Goal: Check status: Check status

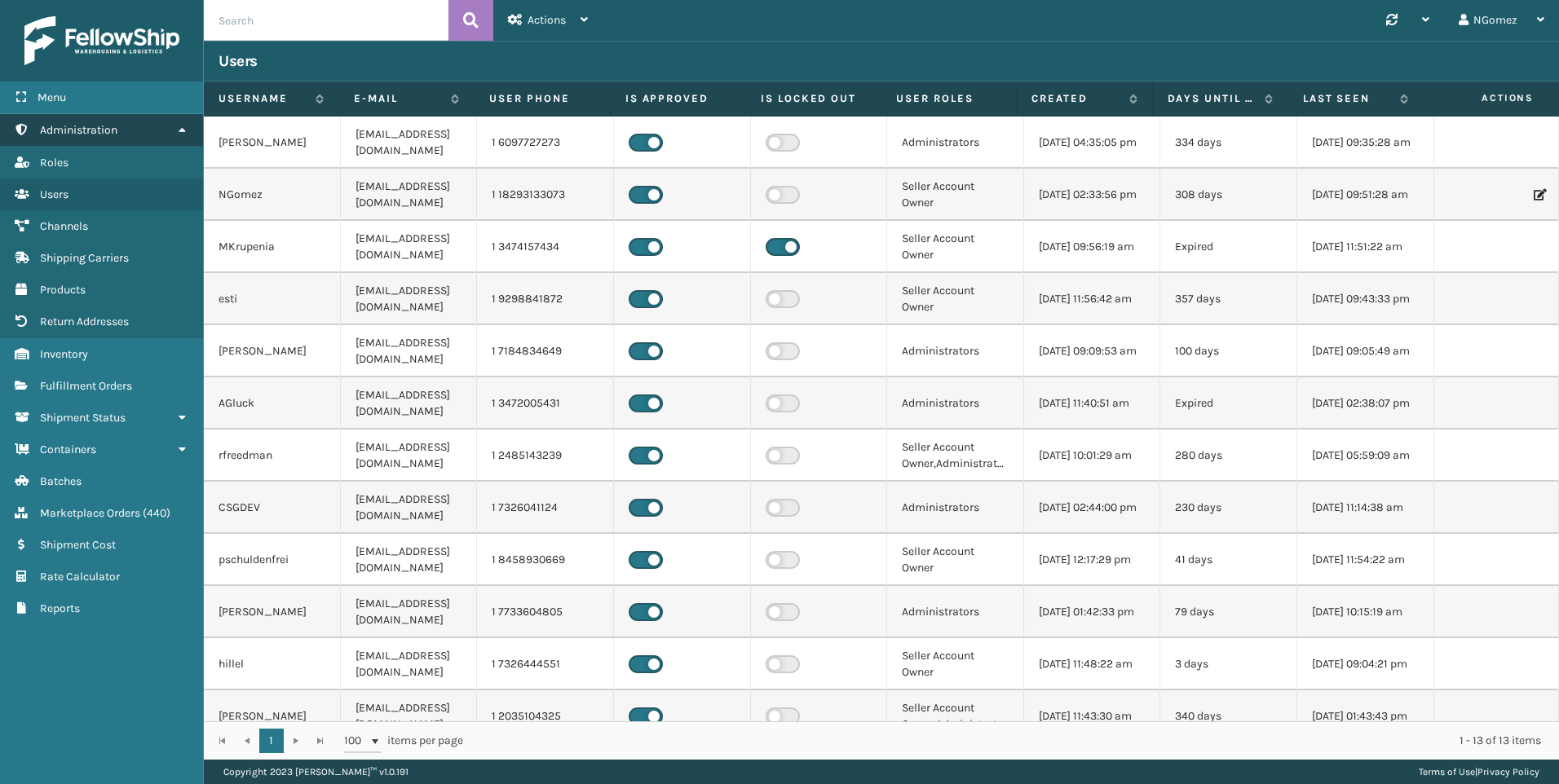
click at [95, 131] on span "Administration" at bounding box center [78, 129] width 78 height 14
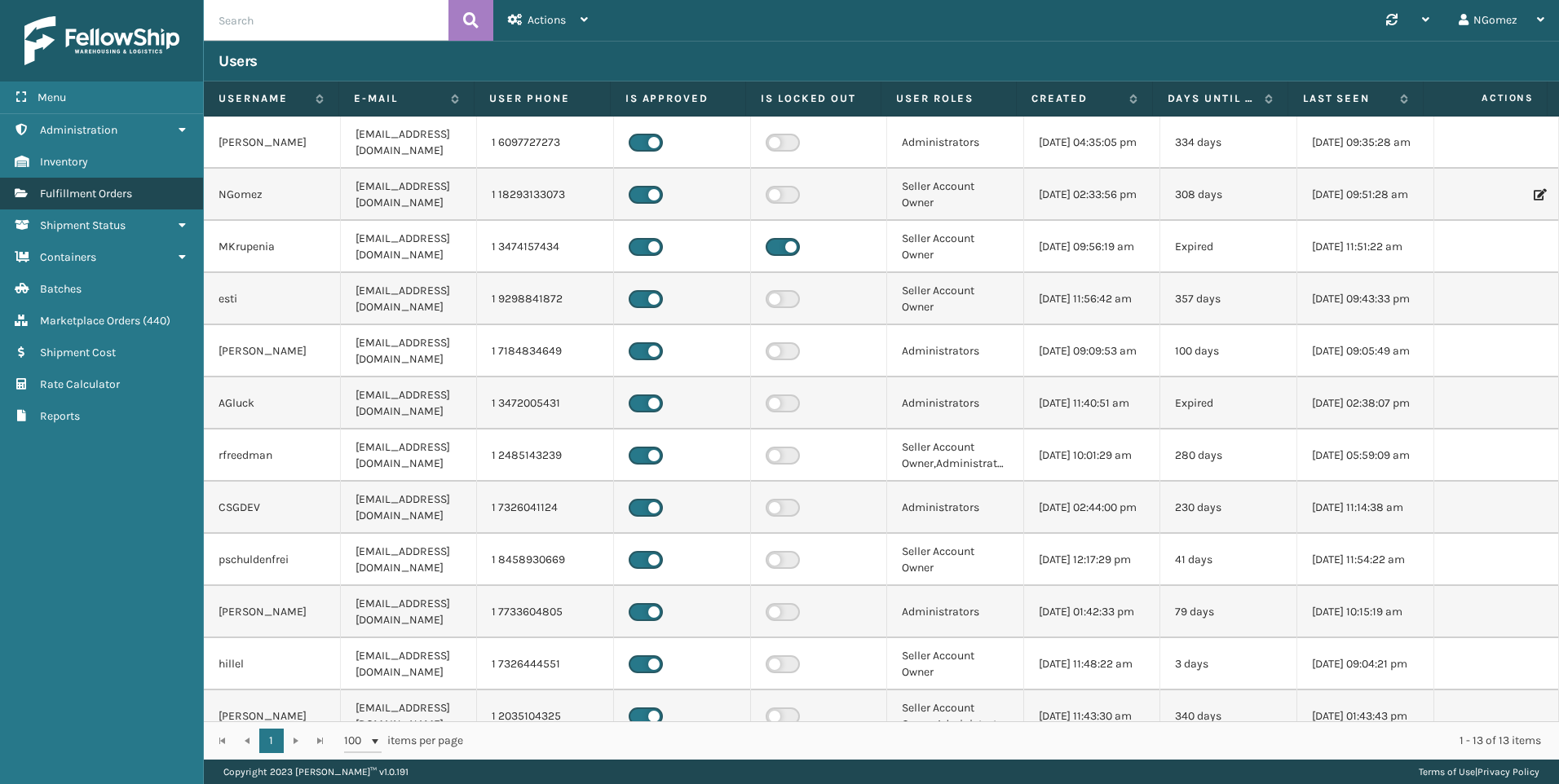
click at [95, 185] on link "Fulfillment Orders" at bounding box center [101, 194] width 203 height 32
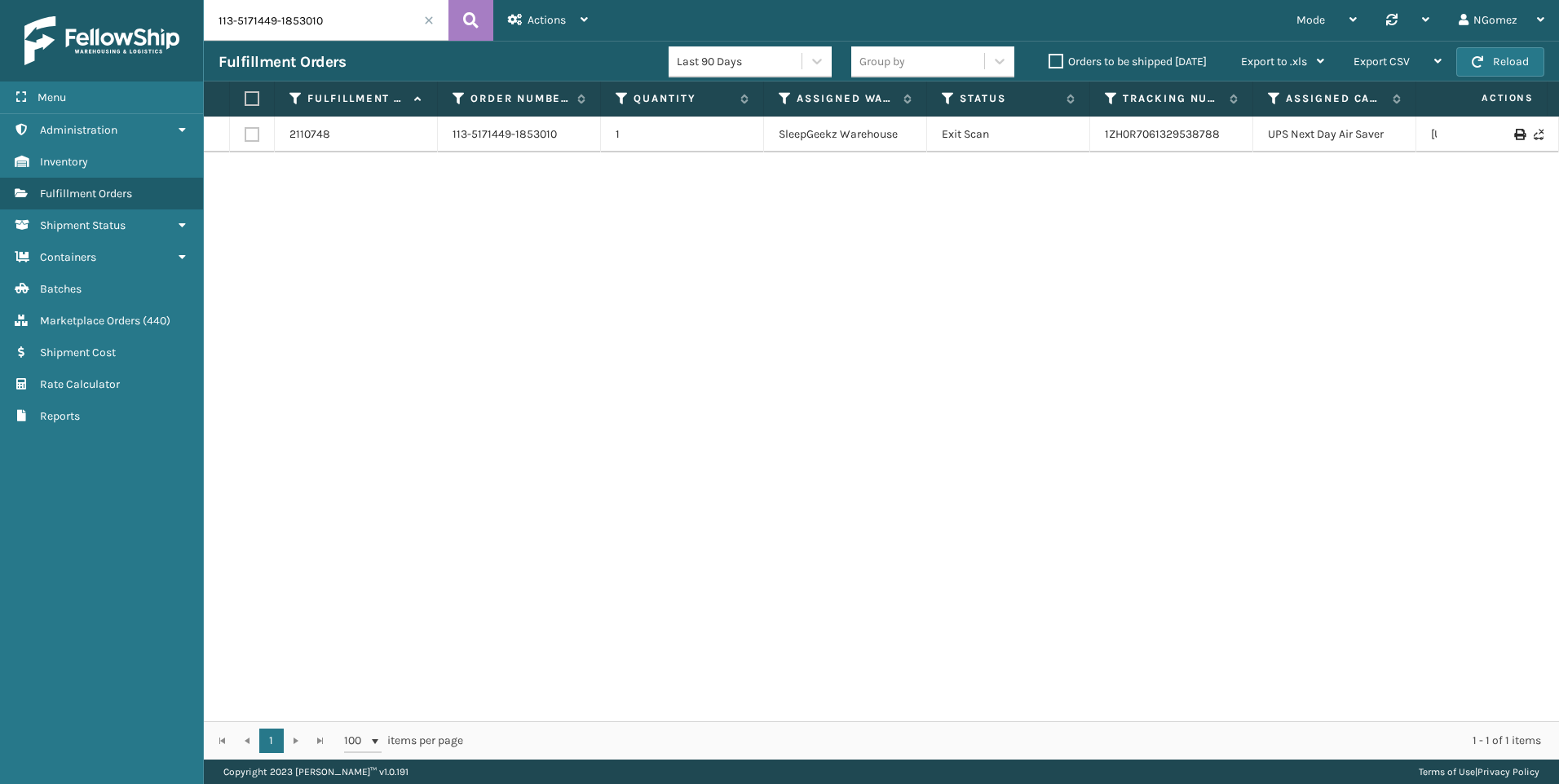
click at [302, 32] on input "113-5171449-1853010" at bounding box center [326, 20] width 245 height 41
paste input "1-8341166-7891432"
click at [1163, 134] on link "1ZH0R7060300400122" at bounding box center [1162, 134] width 114 height 14
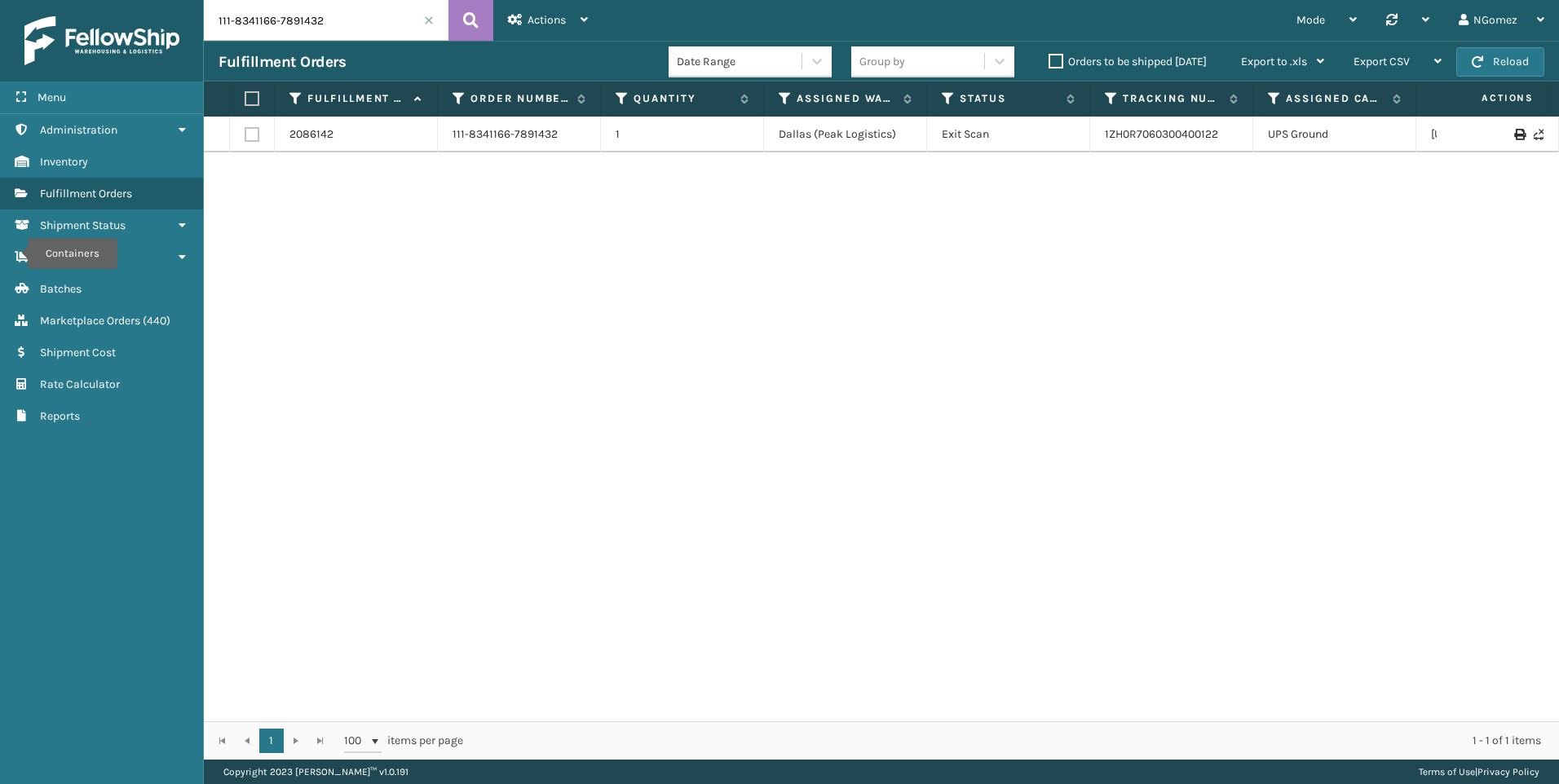
click at [245, 23] on input "111-8341166-7891432" at bounding box center [326, 20] width 245 height 41
paste input "112-8266732-3097031"
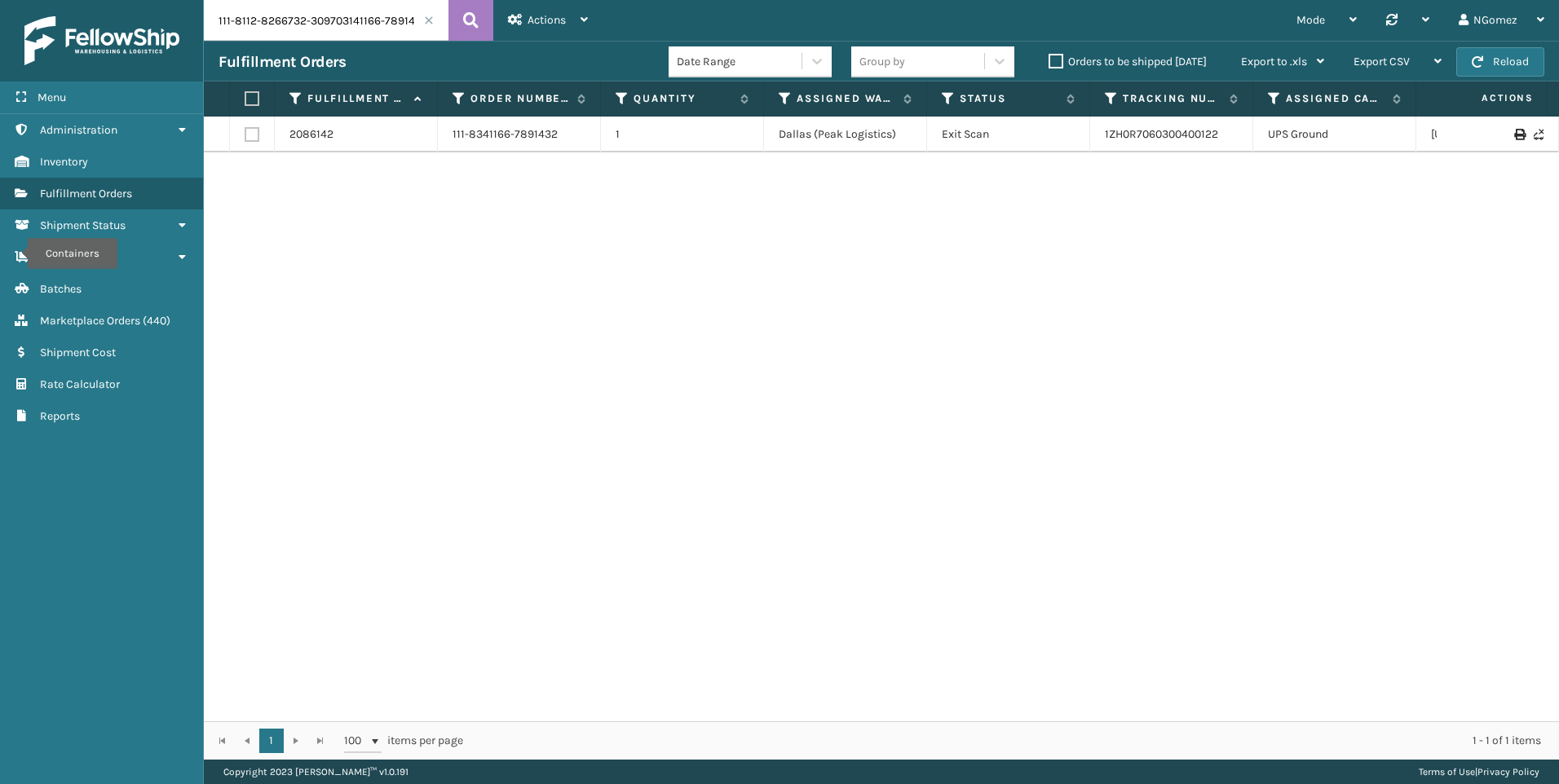
type input "111-8112-8266732-309703141166-7891432"
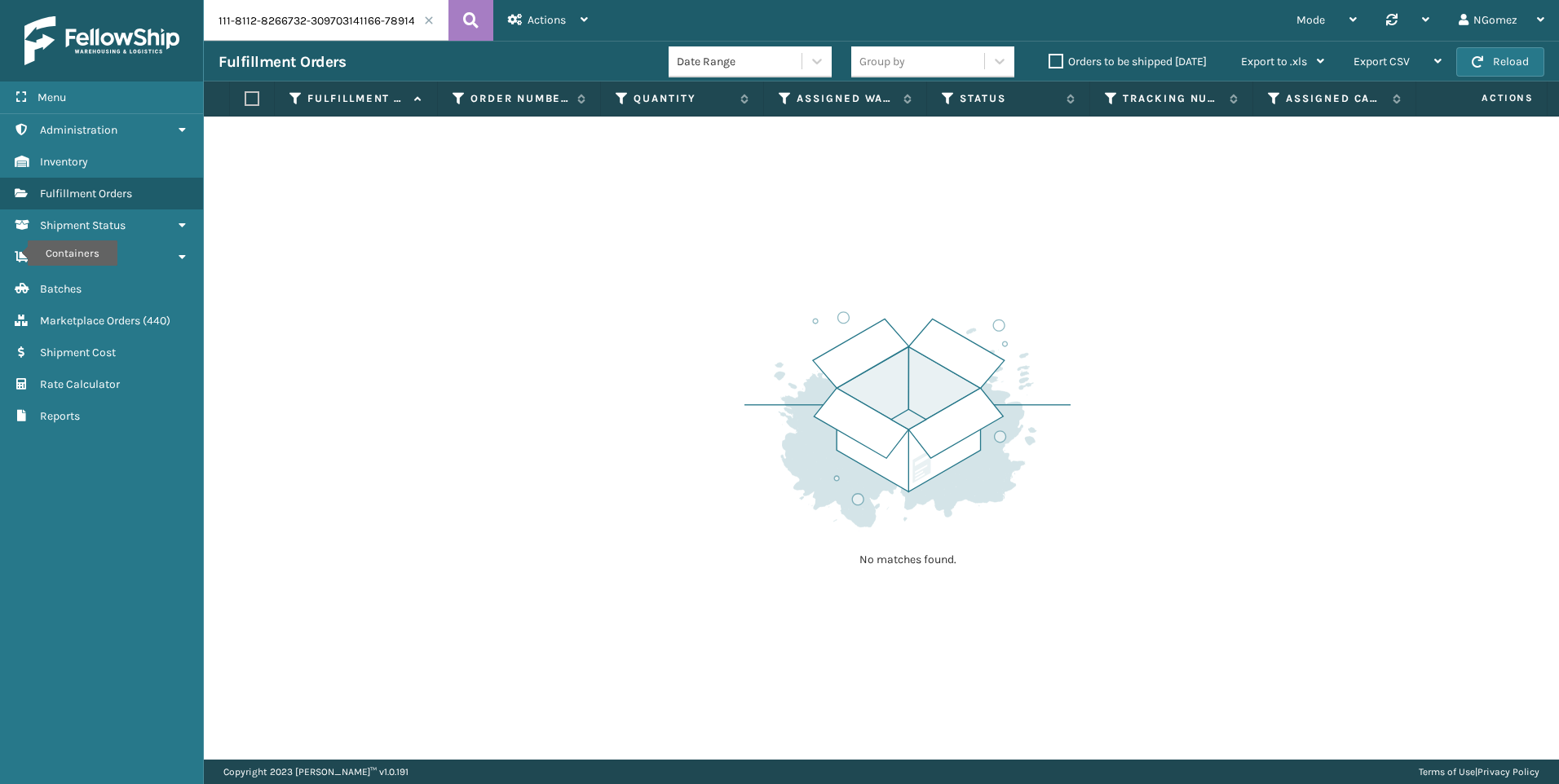
click at [429, 19] on span at bounding box center [429, 21] width 10 height 10
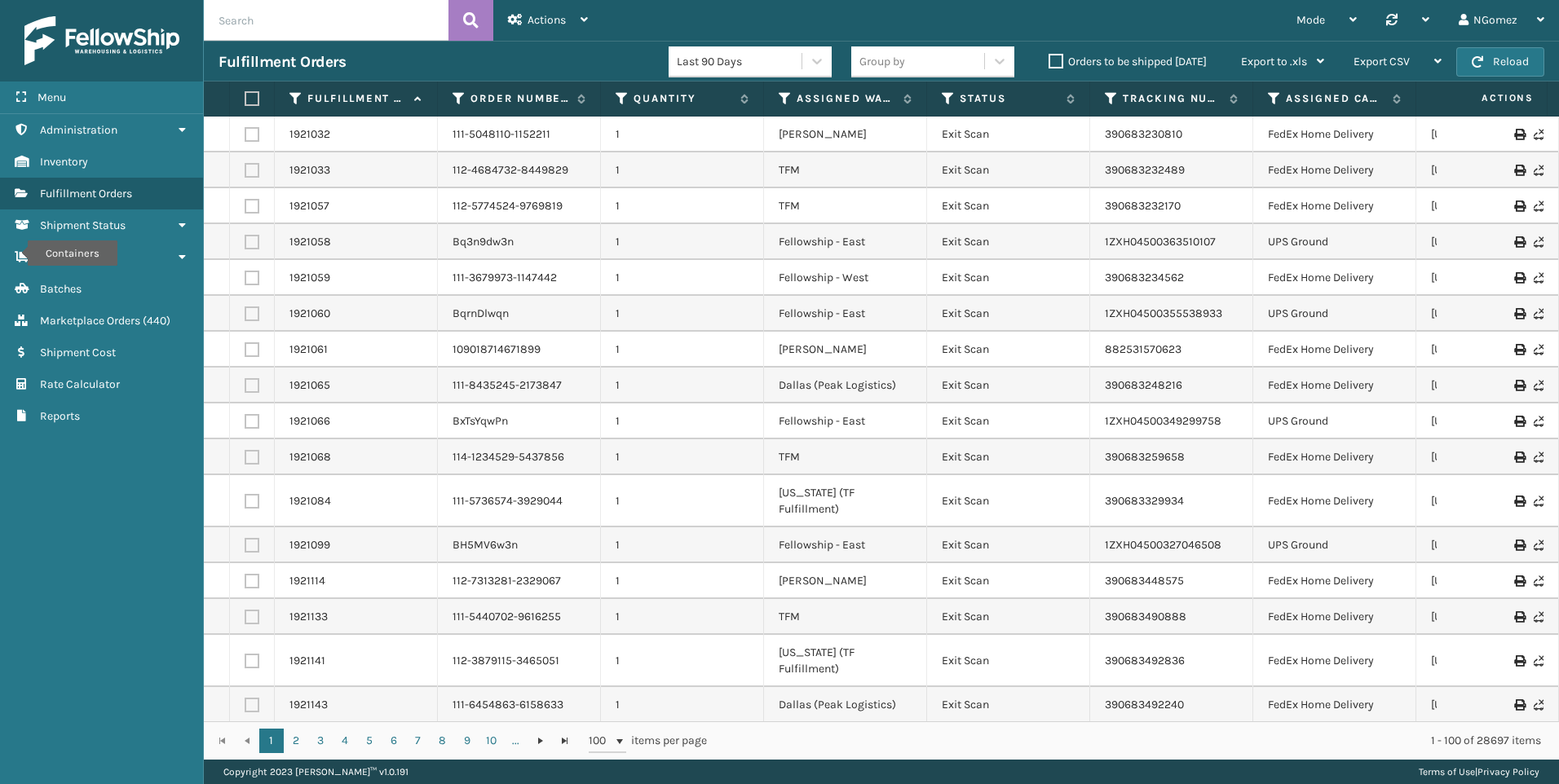
click at [220, 18] on input "text" at bounding box center [326, 20] width 245 height 41
paste input "112-8266732-3097031"
type input "112-8266732-3097031"
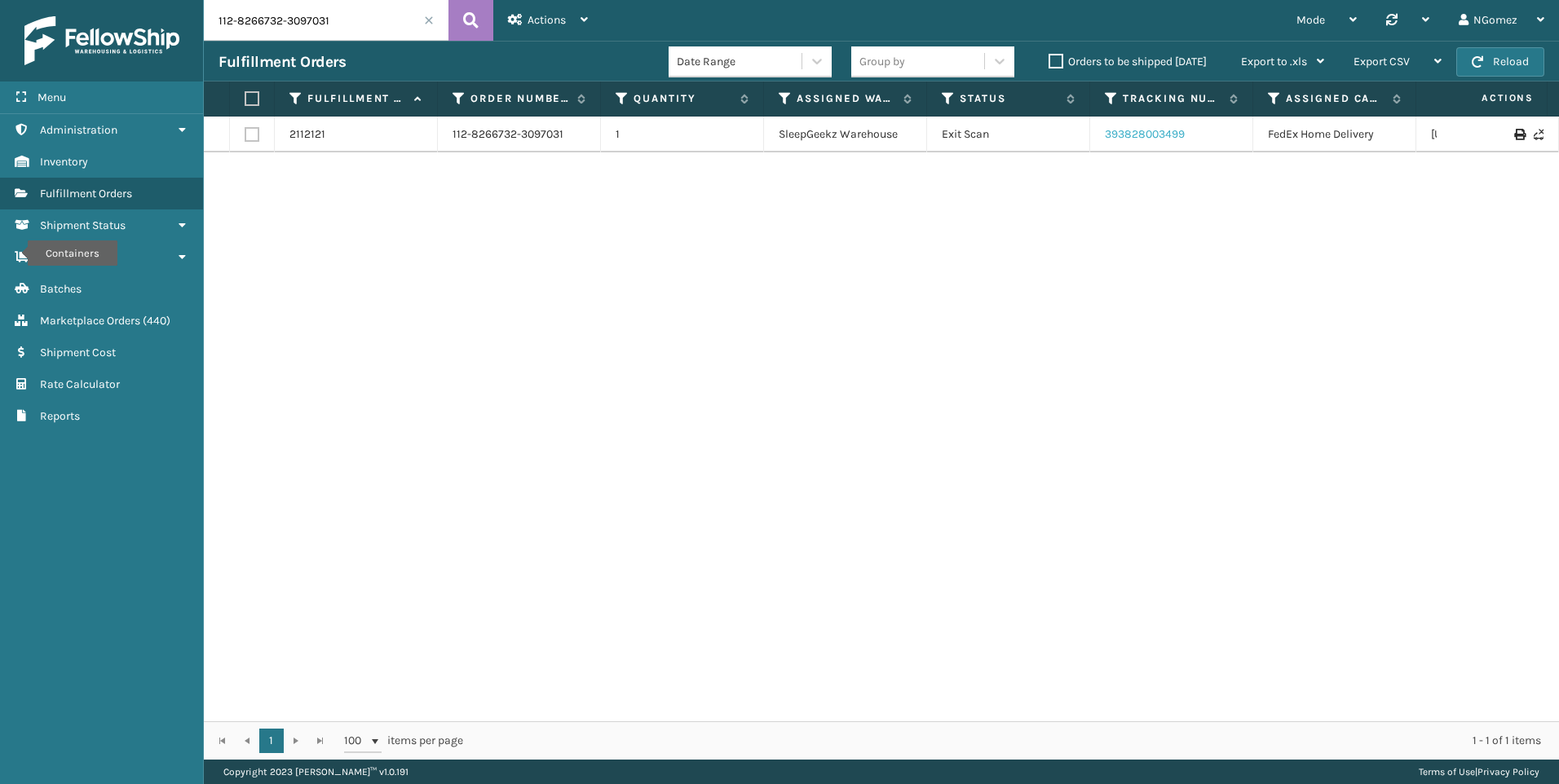
click at [1167, 134] on link "393828003499" at bounding box center [1145, 134] width 80 height 14
click at [131, 324] on span "Marketplace Orders" at bounding box center [90, 321] width 100 height 14
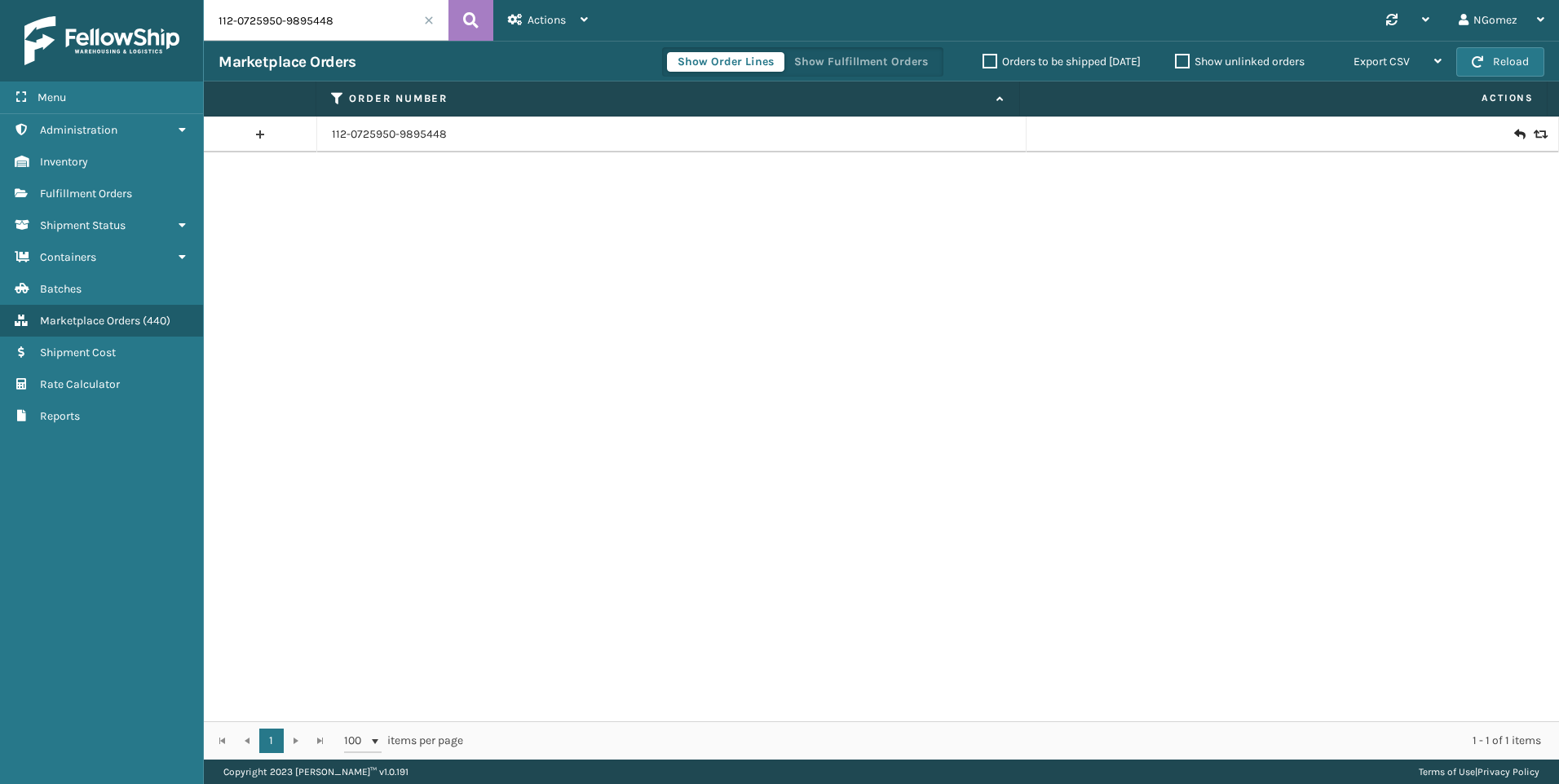
click at [318, 31] on input "112-0725950-9895448" at bounding box center [326, 20] width 245 height 41
paste input "1-0147453-540103"
type input "111-0147453-5401038"
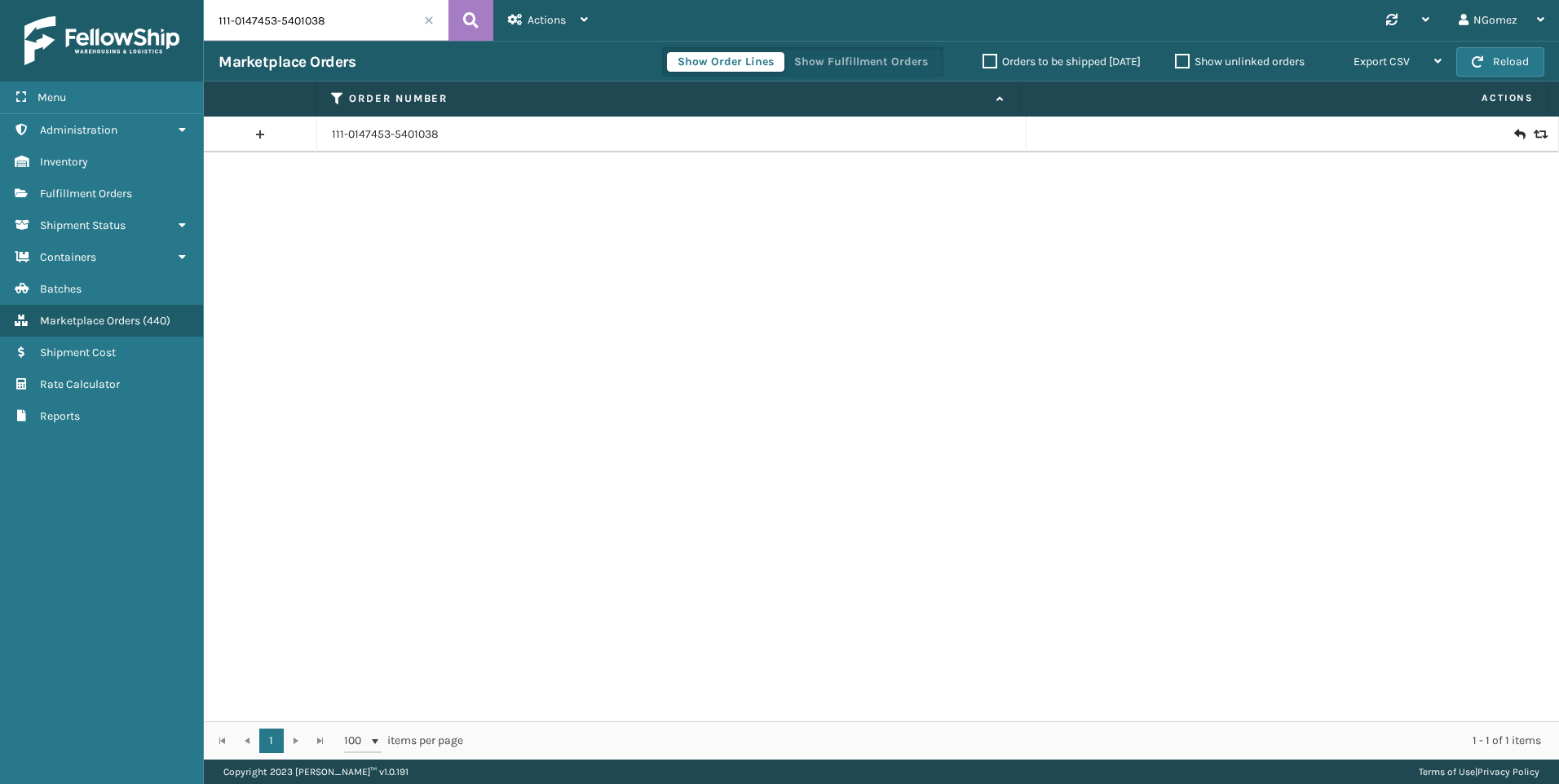
click at [1515, 134] on icon at bounding box center [1520, 134] width 10 height 17
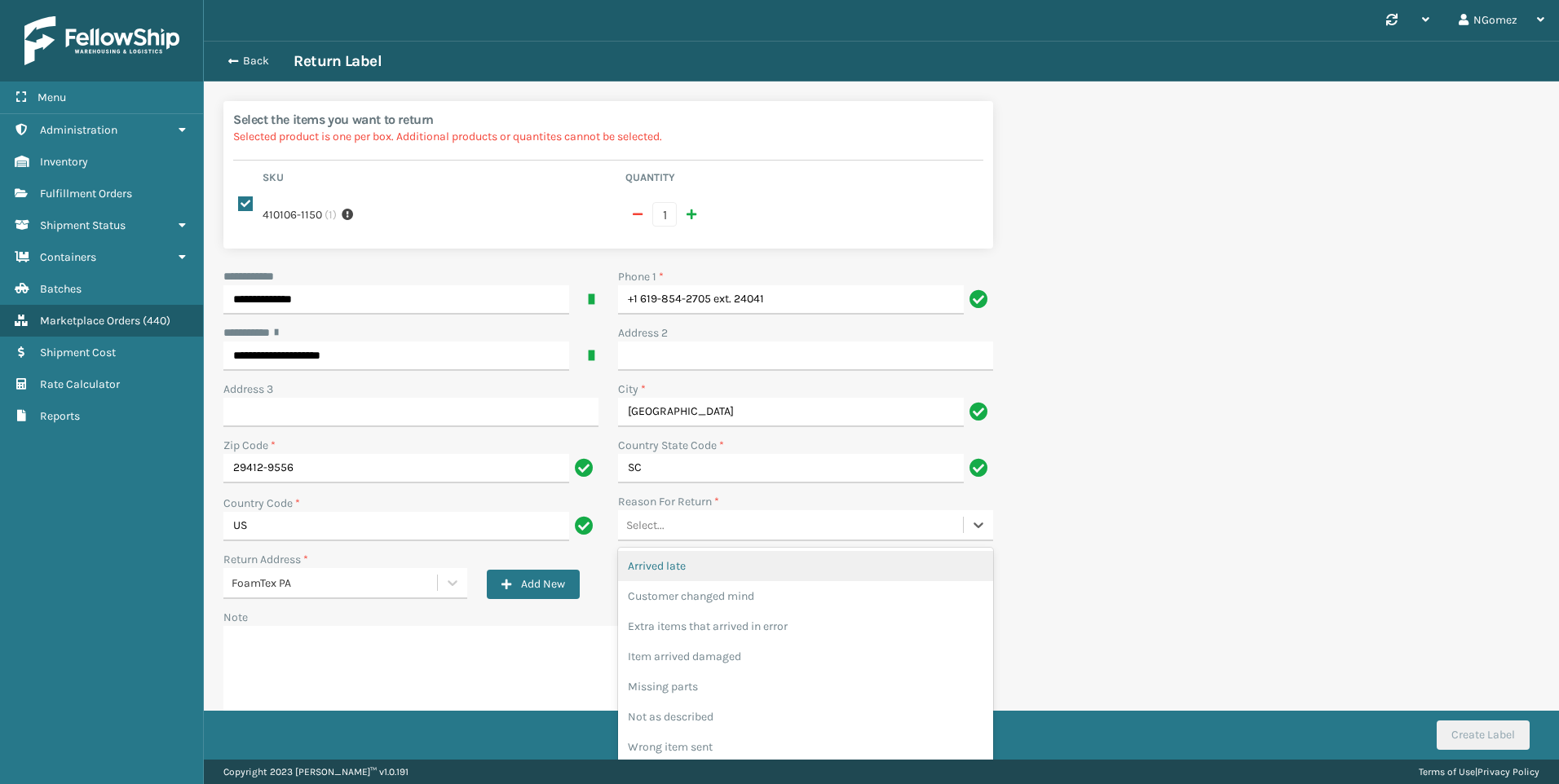
click at [710, 512] on div "Select..." at bounding box center [790, 525] width 345 height 27
click at [718, 584] on div "Customer changed mind" at bounding box center [805, 596] width 375 height 30
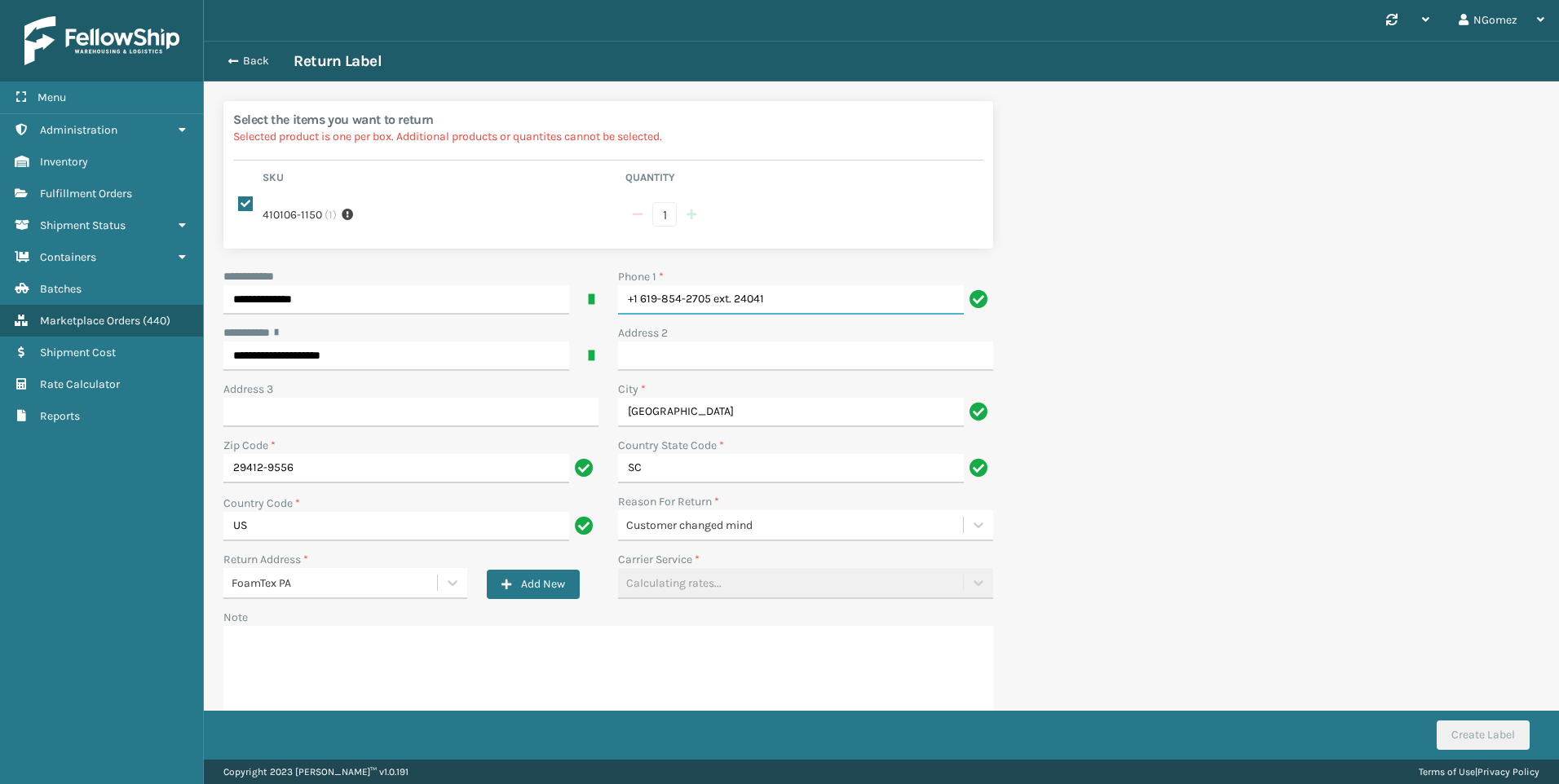
drag, startPoint x: 790, startPoint y: 283, endPoint x: 714, endPoint y: 291, distance: 76.4
click at [714, 291] on input "+1 619-854-2705 ext. 24041" at bounding box center [791, 300] width 346 height 29
type input "[PHONE_NUMBER]"
click at [783, 575] on div "FedEx Ground - $11.19 - Foamtex- Fedex" at bounding box center [795, 584] width 338 height 18
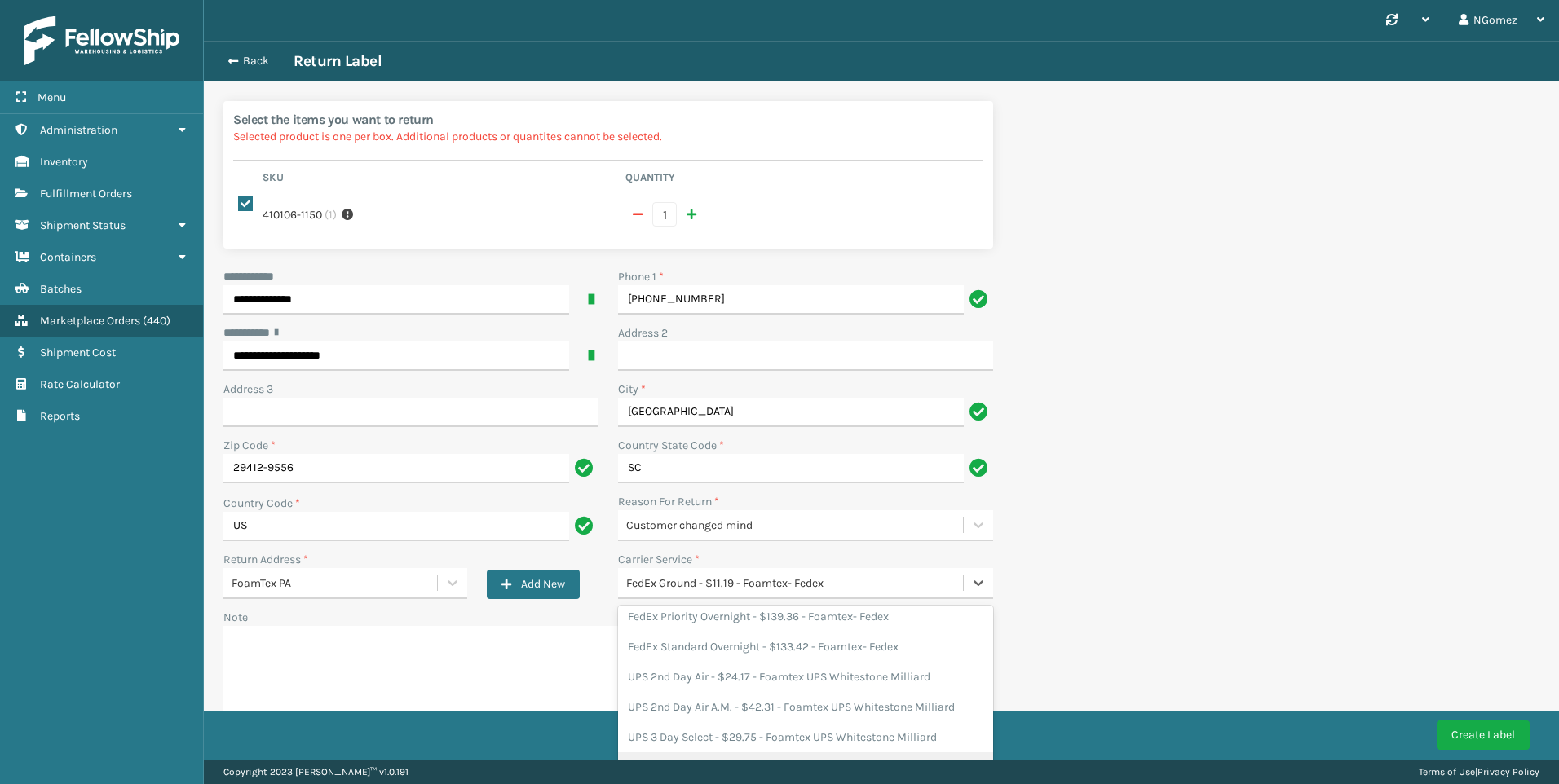
scroll to position [82, 0]
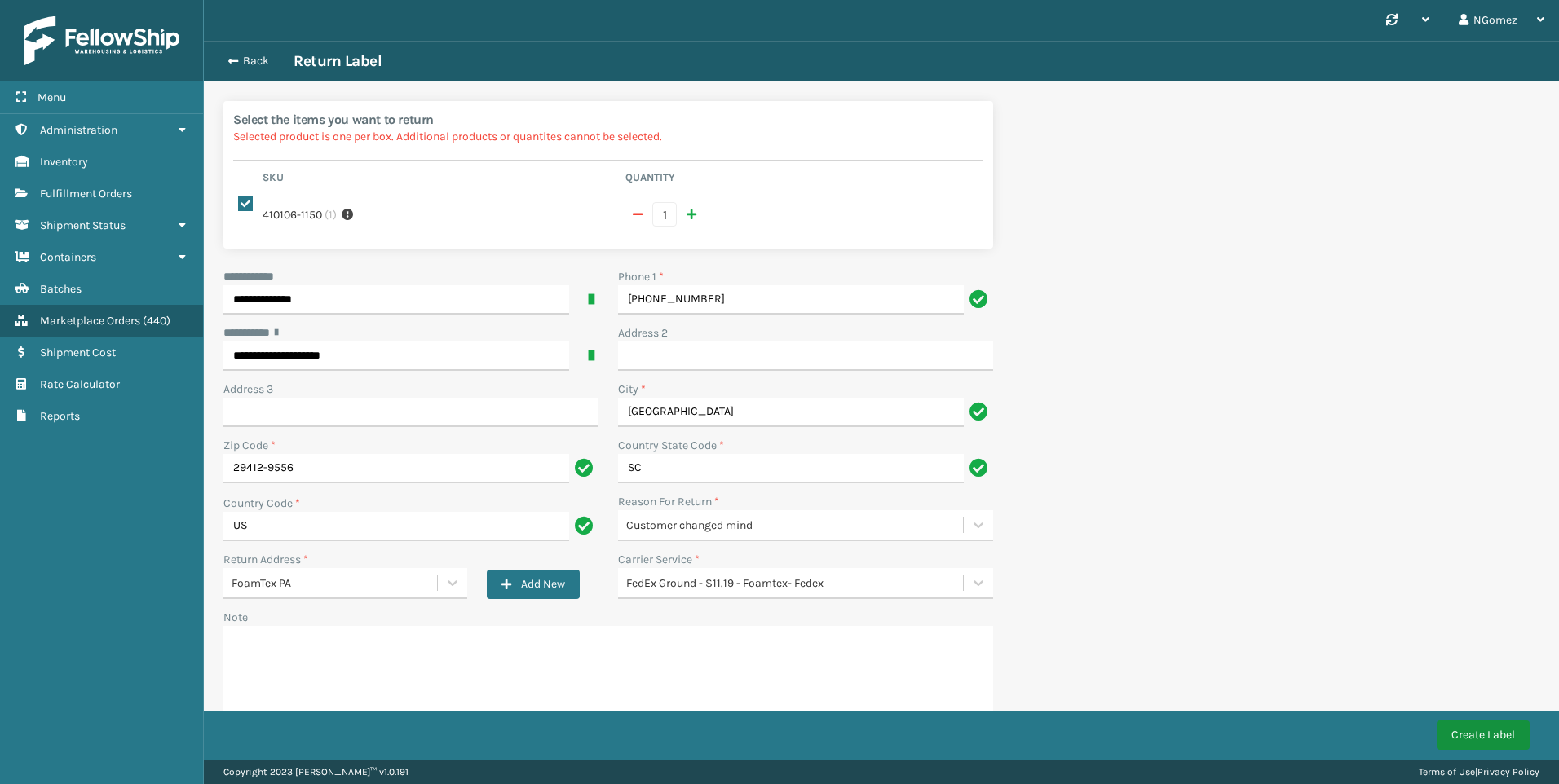
click at [1484, 726] on button "Create Label" at bounding box center [1483, 735] width 93 height 29
click at [1267, 534] on div "**********" at bounding box center [881, 425] width 1355 height 768
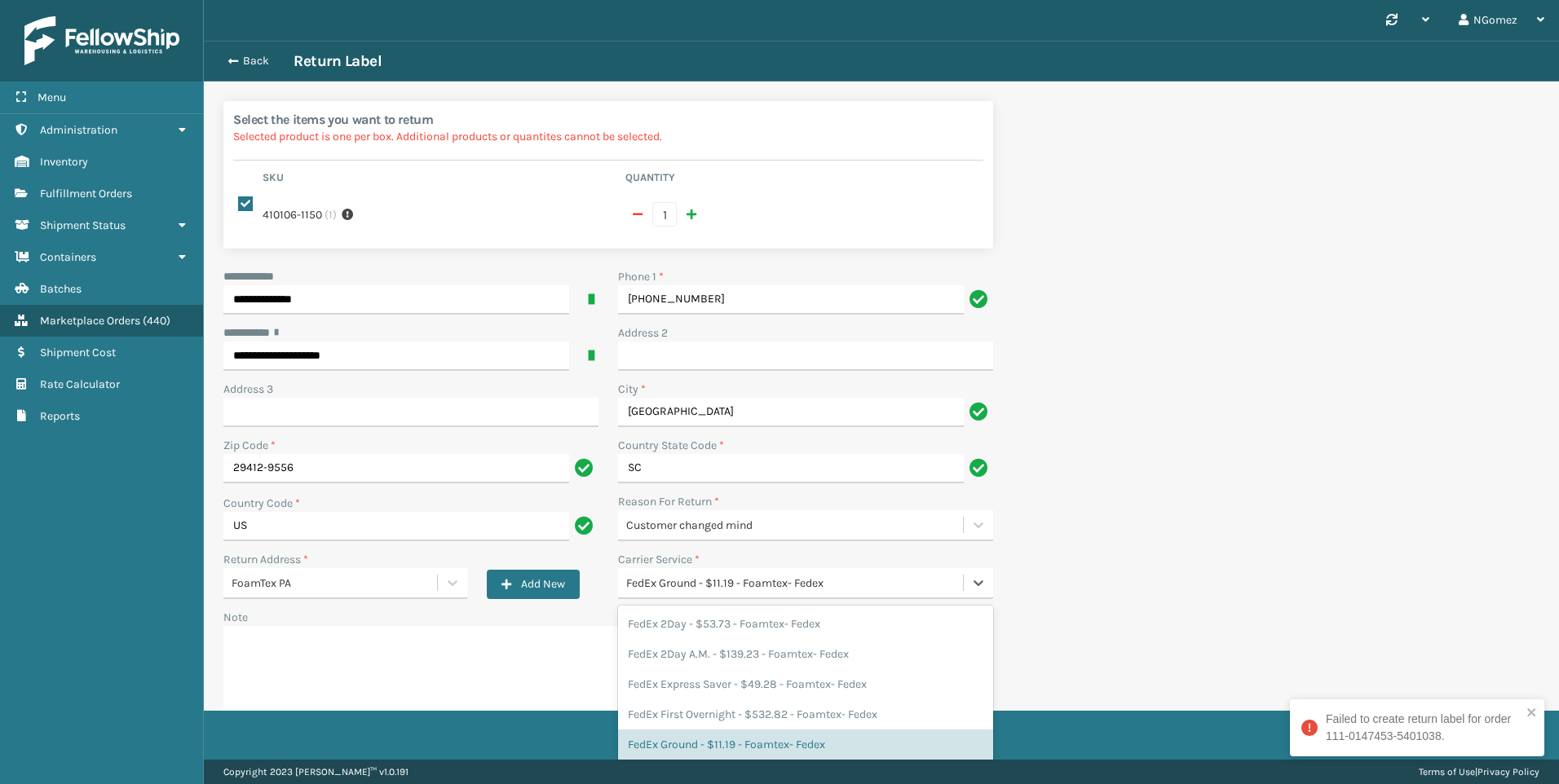
click at [839, 575] on div "FedEx Ground - $11.19 - Foamtex- Fedex" at bounding box center [795, 584] width 338 height 18
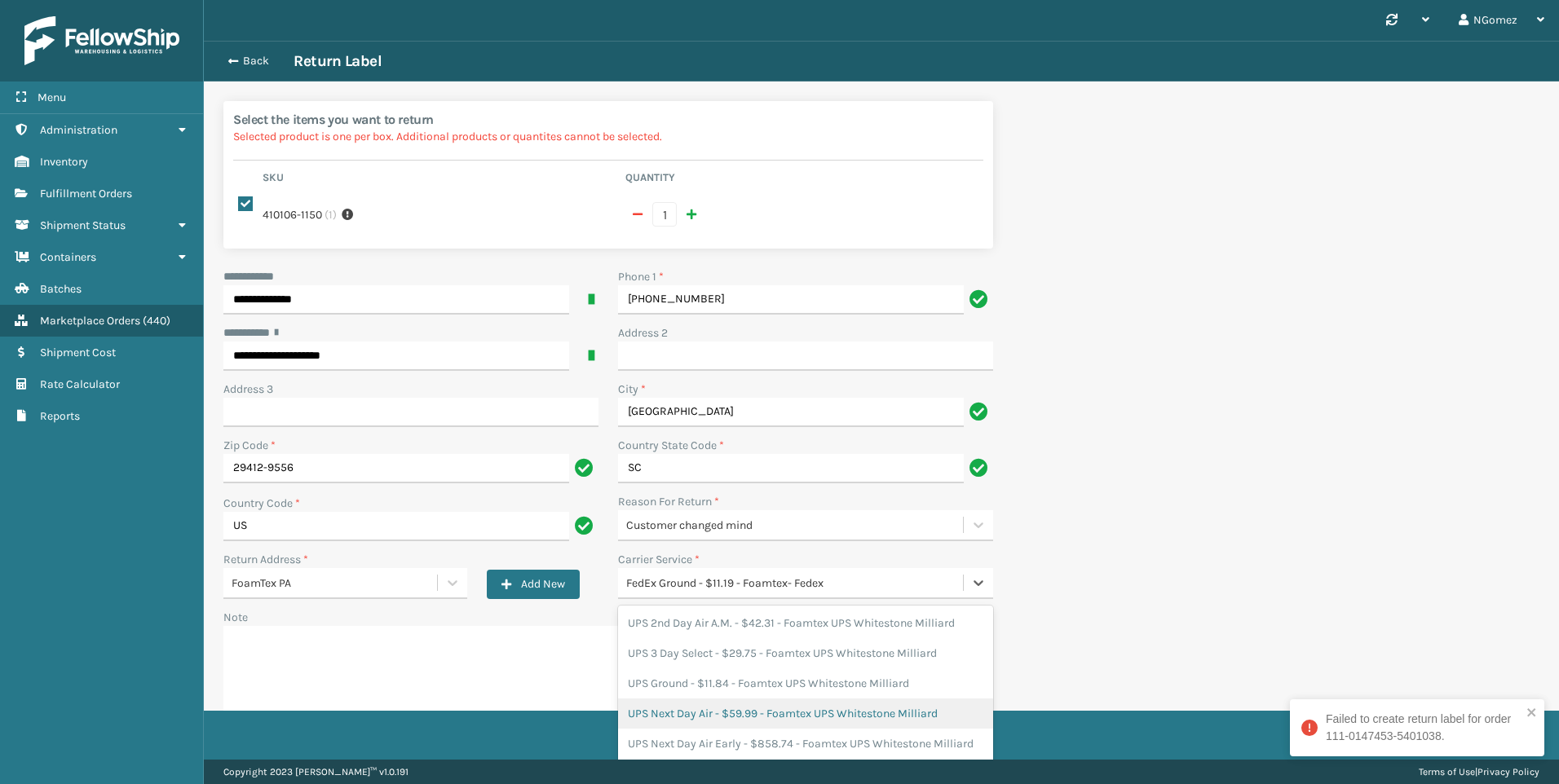
scroll to position [260, 0]
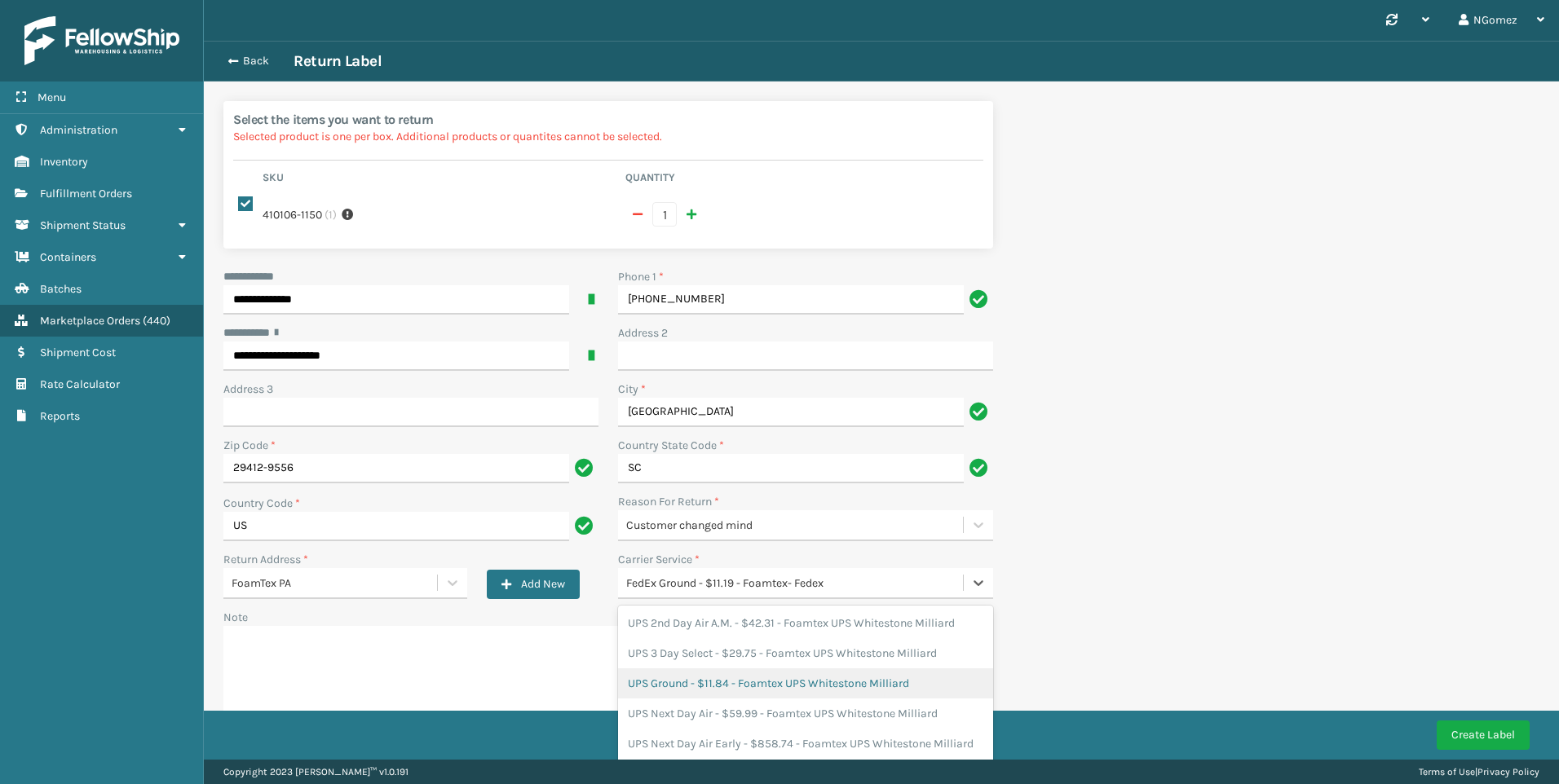
click at [714, 669] on div "UPS Ground - $11.84 - Foamtex UPS Whitestone Milliard" at bounding box center [805, 684] width 375 height 30
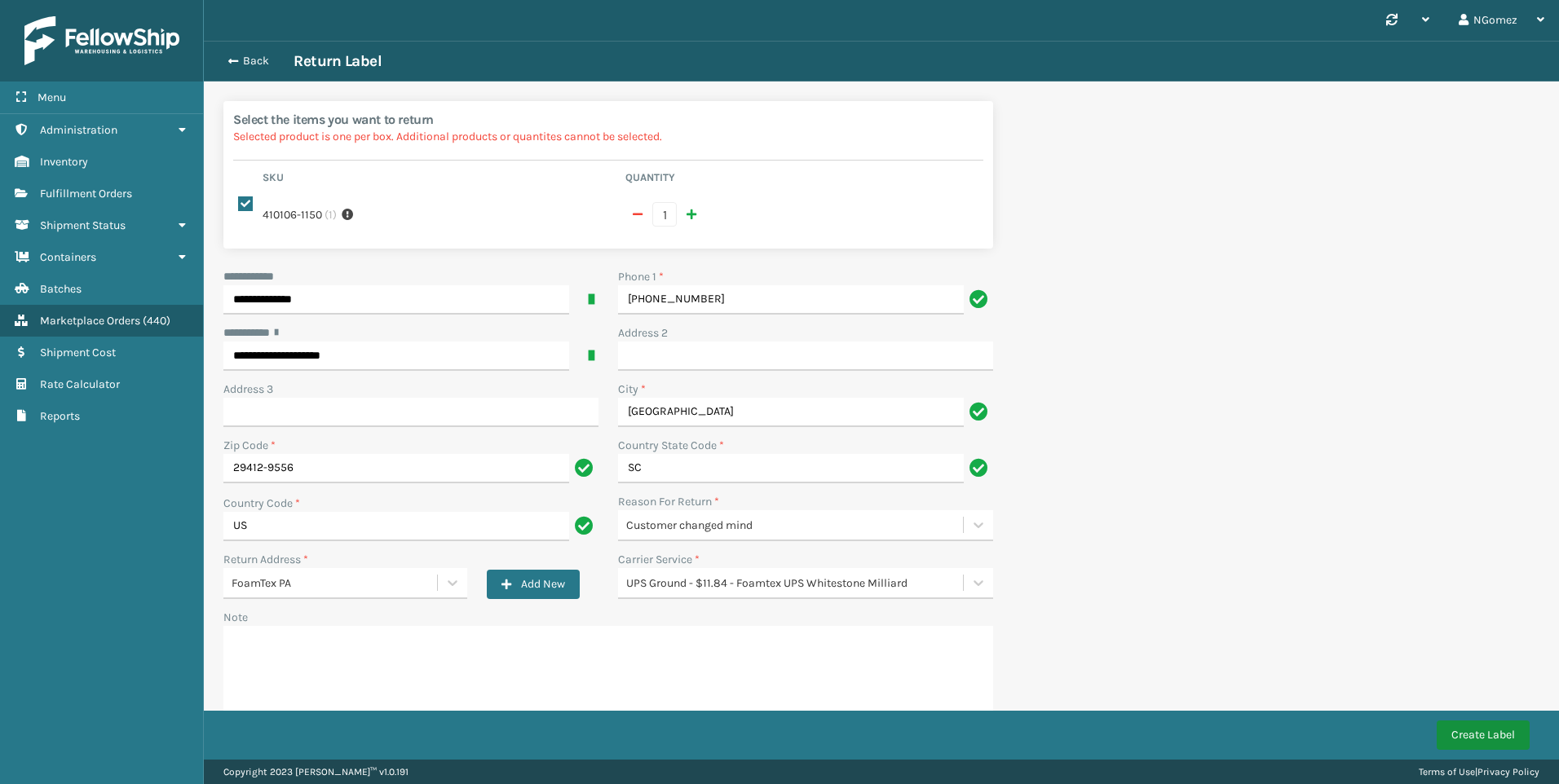
click at [1479, 725] on button "Create Label" at bounding box center [1483, 735] width 93 height 29
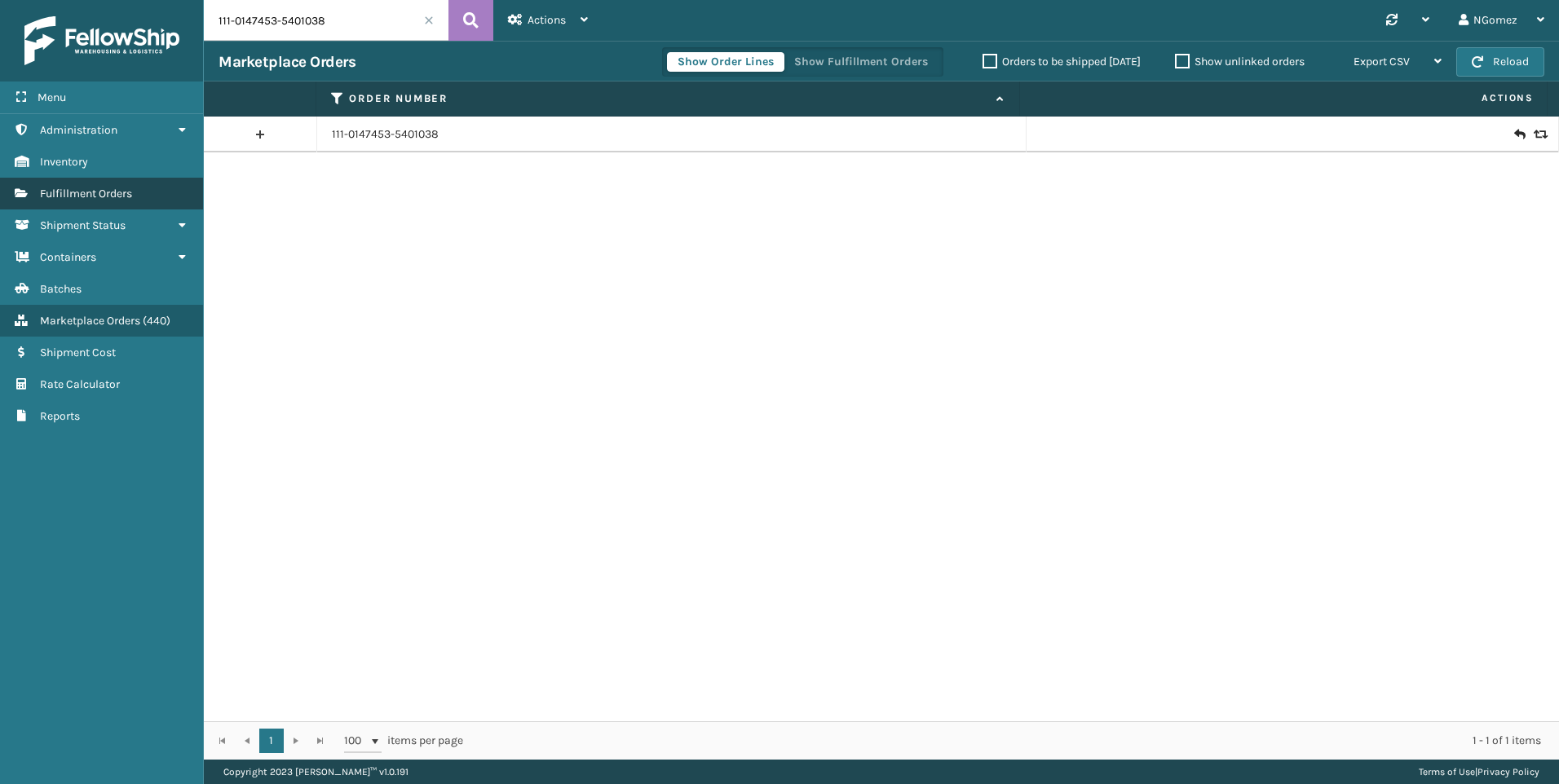
click at [102, 190] on span "Fulfillment Orders" at bounding box center [86, 194] width 92 height 14
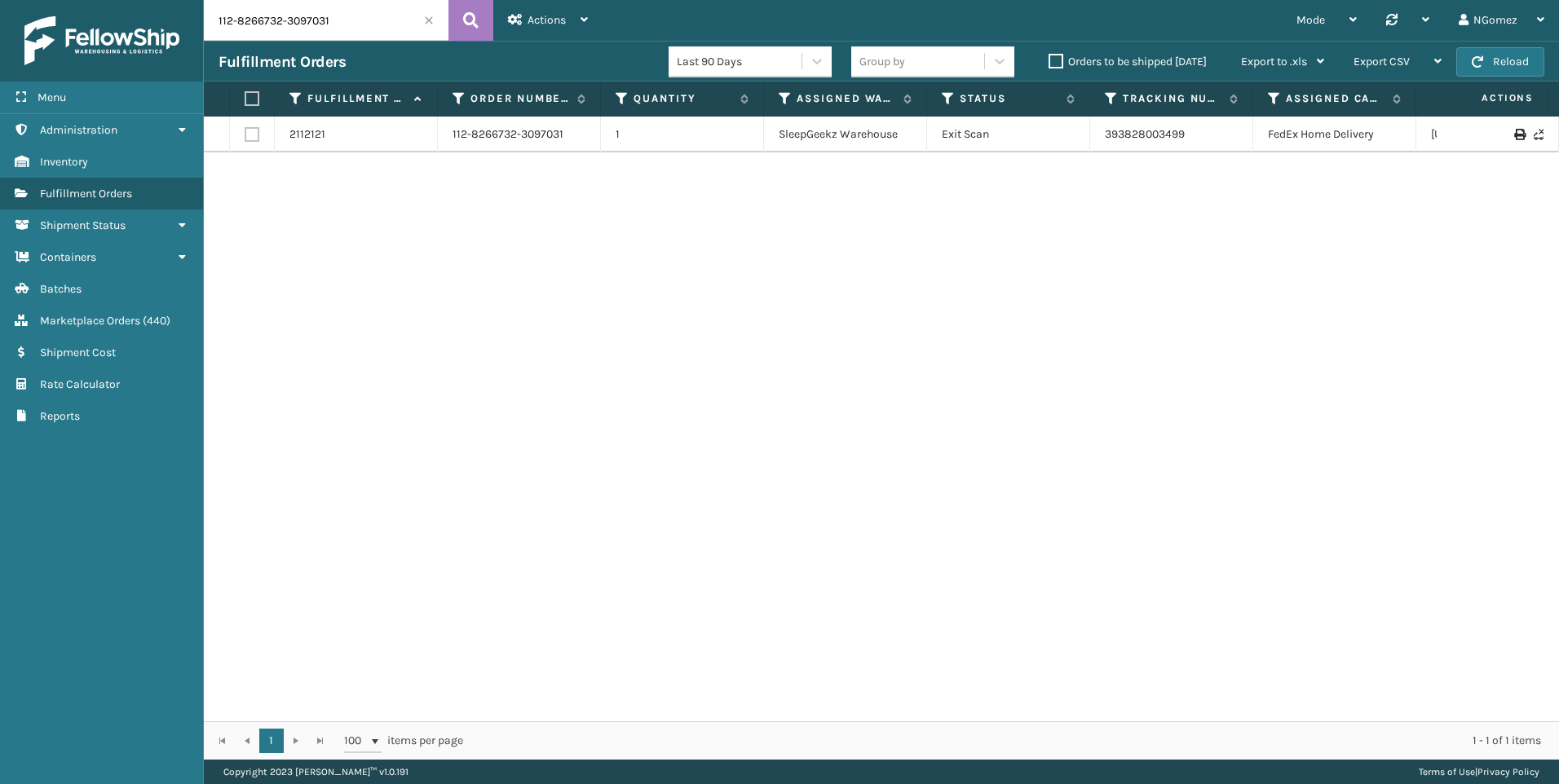
click at [302, 25] on input "112-8266732-3097031" at bounding box center [326, 20] width 245 height 41
type input "114-1572701-0757838"
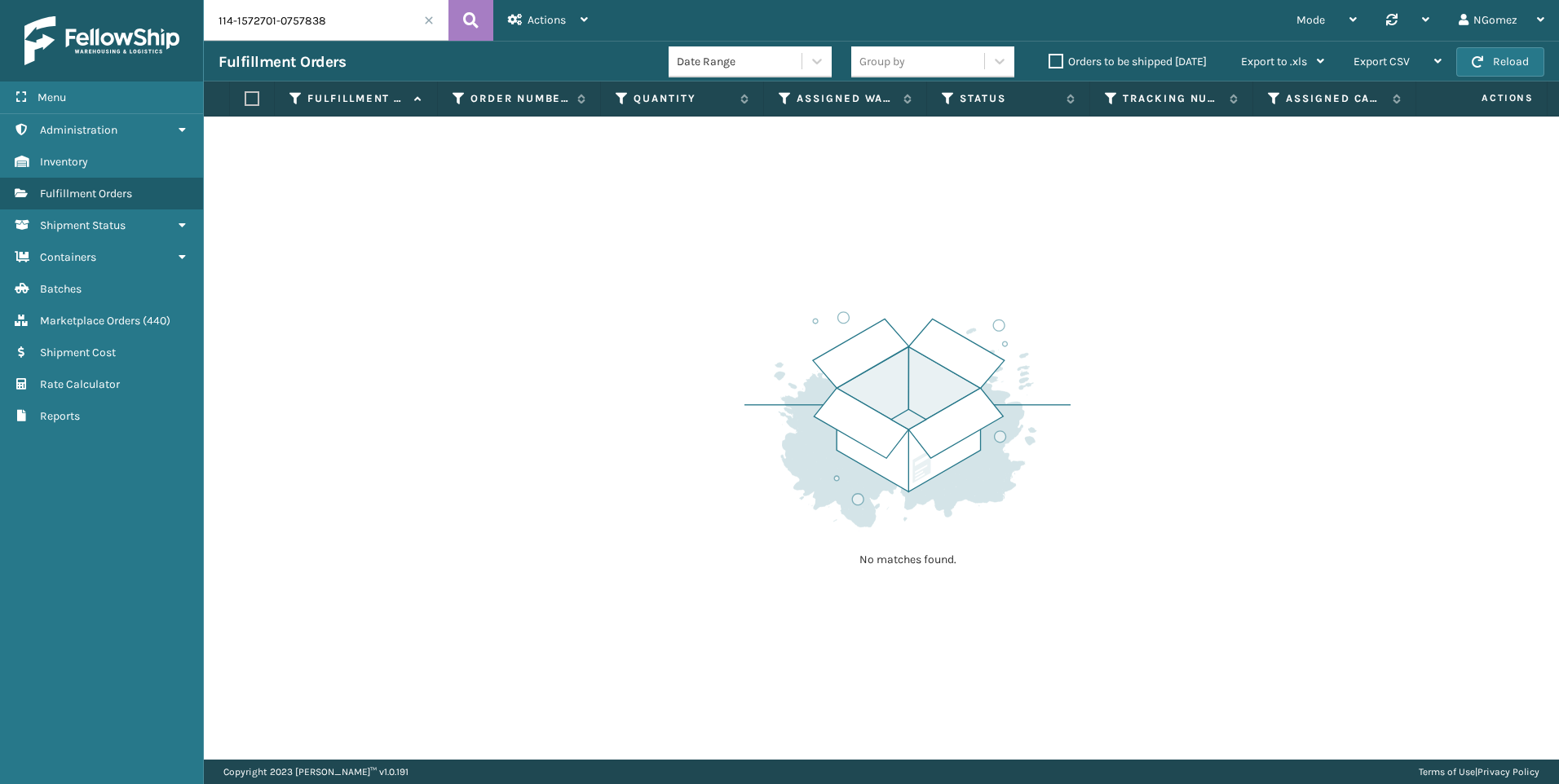
drag, startPoint x: 366, startPoint y: 26, endPoint x: 200, endPoint y: 24, distance: 166.0
click at [200, 0] on div "Menu Administration Inventory Fulfillment Orders Shipment Status Containers Bat…" at bounding box center [779, 0] width 1559 height 0
click at [274, 24] on input "text" at bounding box center [326, 20] width 245 height 41
paste input "112-5519389-2609051"
type input "112-5519389-2609051"
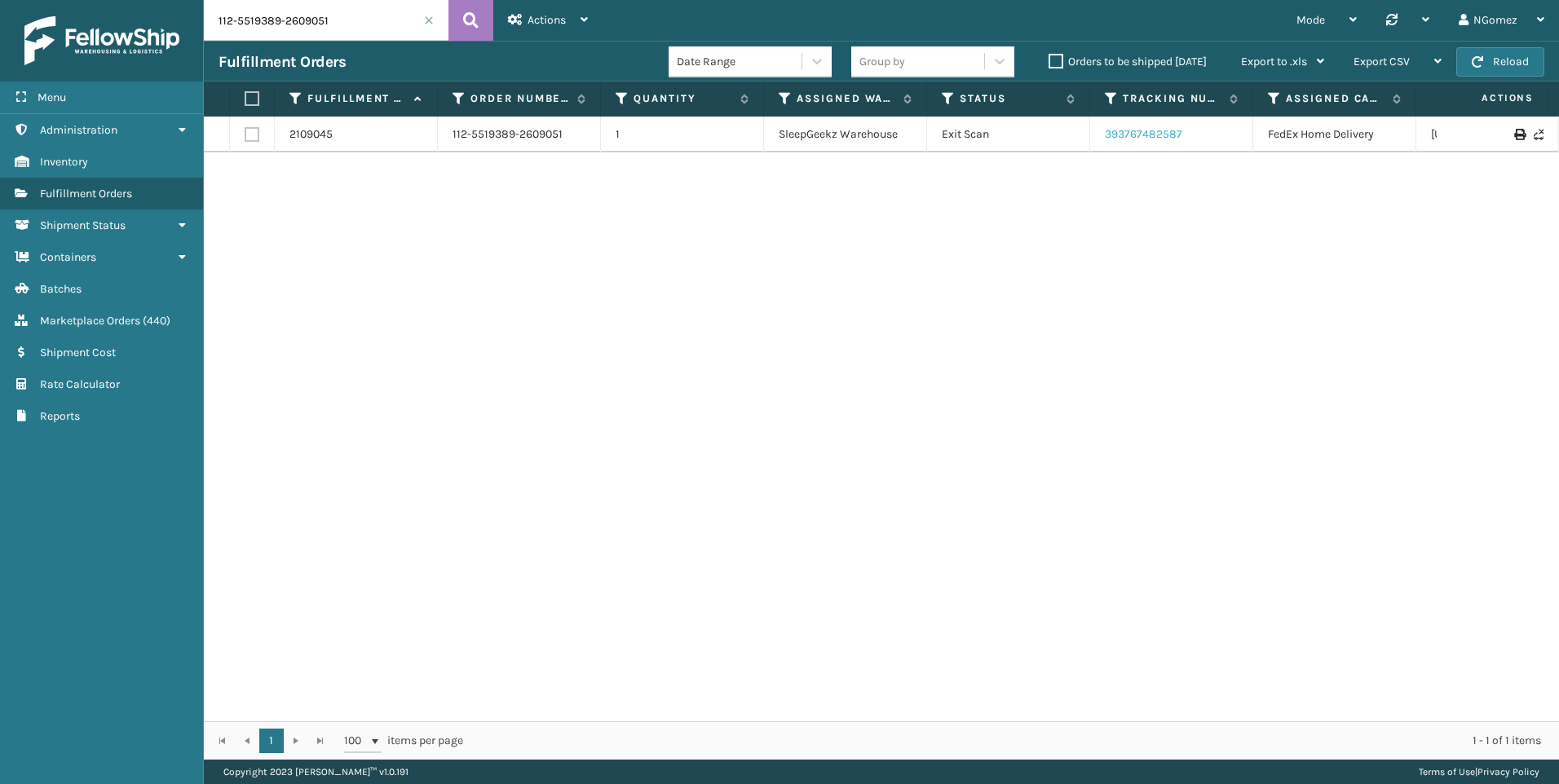
click at [1154, 135] on link "393767482587" at bounding box center [1143, 134] width 78 height 14
